Goal: Transaction & Acquisition: Purchase product/service

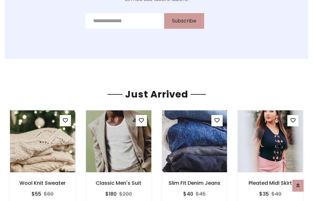
scroll to position [654, 0]
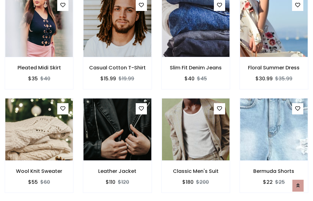
click at [157, 100] on div "Classic Men's Suit $180 $200" at bounding box center [196, 149] width 78 height 103
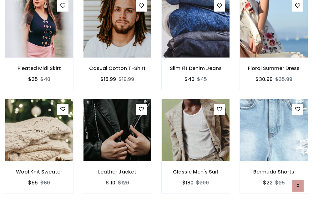
click at [157, 100] on div "Classic Men's Suit $180 $200" at bounding box center [196, 150] width 78 height 103
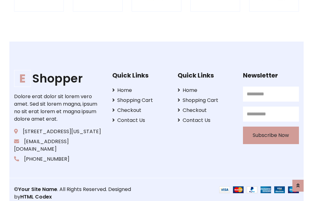
scroll to position [1189, 0]
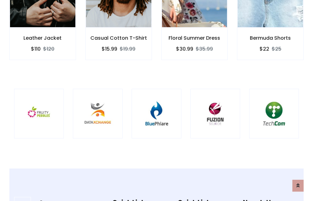
click at [156, 100] on img at bounding box center [156, 114] width 34 height 34
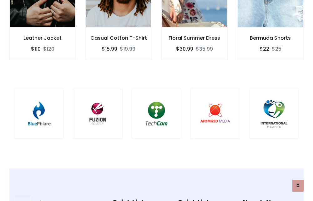
click at [156, 100] on img at bounding box center [156, 114] width 34 height 34
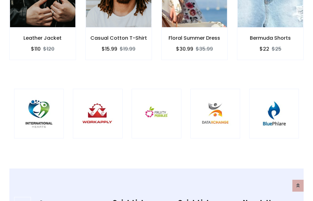
scroll to position [0, 0]
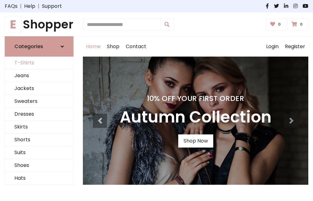
click at [39, 63] on link "T-Shirts" at bounding box center [39, 63] width 68 height 13
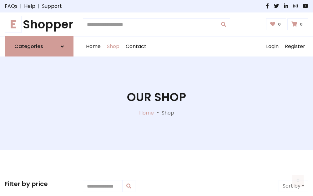
scroll to position [251, 0]
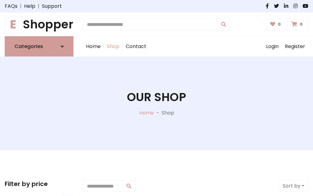
click at [39, 24] on h1 "E Shopper" at bounding box center [39, 24] width 69 height 14
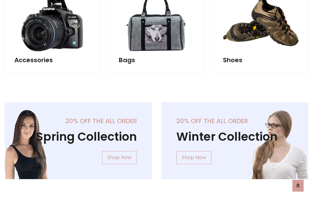
scroll to position [607, 0]
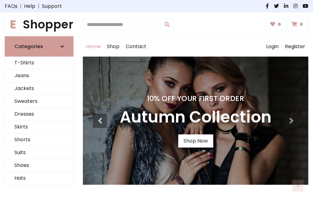
scroll to position [205, 0]
